Goal: Entertainment & Leisure: Consume media (video, audio)

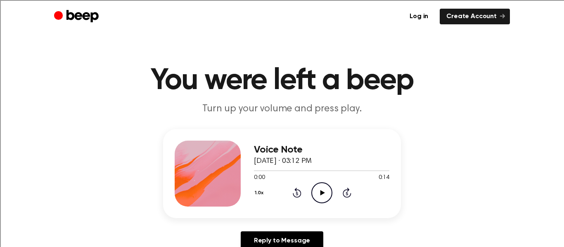
click at [319, 191] on icon "Play Audio" at bounding box center [321, 193] width 21 height 21
click at [322, 195] on icon "Play Audio" at bounding box center [321, 193] width 21 height 21
click at [325, 193] on icon "Play Audio" at bounding box center [321, 193] width 21 height 21
click at [325, 191] on icon "Play Audio" at bounding box center [321, 193] width 21 height 21
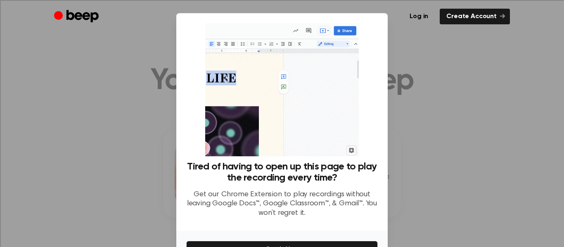
click at [464, 149] on div at bounding box center [282, 123] width 564 height 247
click at [463, 92] on div at bounding box center [282, 123] width 564 height 247
click at [470, 74] on div at bounding box center [282, 123] width 564 height 247
click at [454, 145] on div at bounding box center [282, 123] width 564 height 247
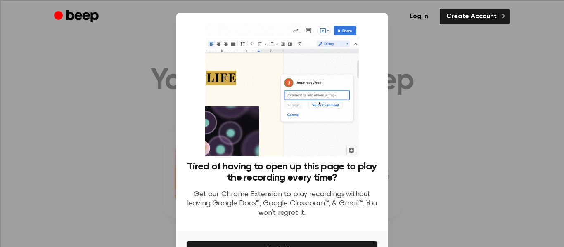
click at [454, 147] on div at bounding box center [282, 123] width 564 height 247
click at [454, 148] on div at bounding box center [282, 123] width 564 height 247
click at [454, 149] on div at bounding box center [282, 123] width 564 height 247
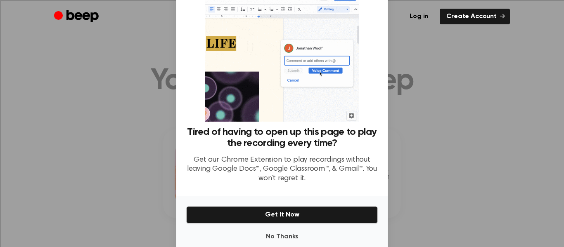
scroll to position [51, 0]
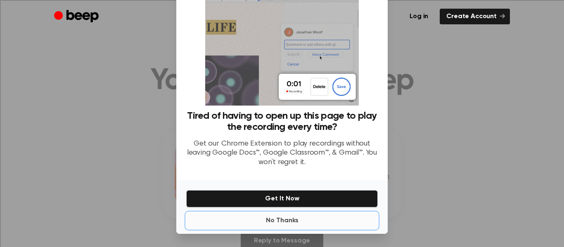
click at [355, 221] on button "No Thanks" at bounding box center [282, 221] width 192 height 17
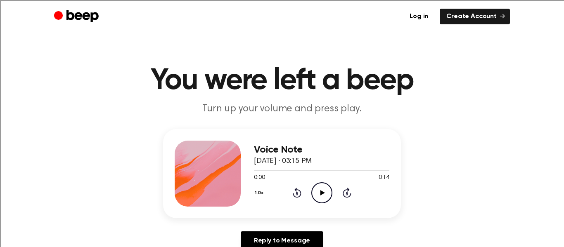
click at [325, 195] on icon "Play Audio" at bounding box center [321, 193] width 21 height 21
click at [321, 196] on icon "Play Audio" at bounding box center [321, 193] width 21 height 21
click at [322, 194] on icon at bounding box center [322, 192] width 5 height 5
click at [325, 190] on icon "Pause Audio" at bounding box center [321, 193] width 21 height 21
click at [320, 166] on div "Voice Note [DATE] · 03:19 PM" at bounding box center [321, 156] width 135 height 23
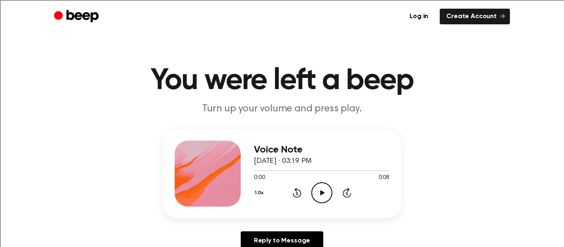
click at [320, 190] on icon "Play Audio" at bounding box center [321, 193] width 21 height 21
click at [319, 190] on icon "Play Audio" at bounding box center [321, 193] width 21 height 21
click at [323, 193] on icon at bounding box center [322, 192] width 5 height 5
